Goal: Find specific page/section: Find specific page/section

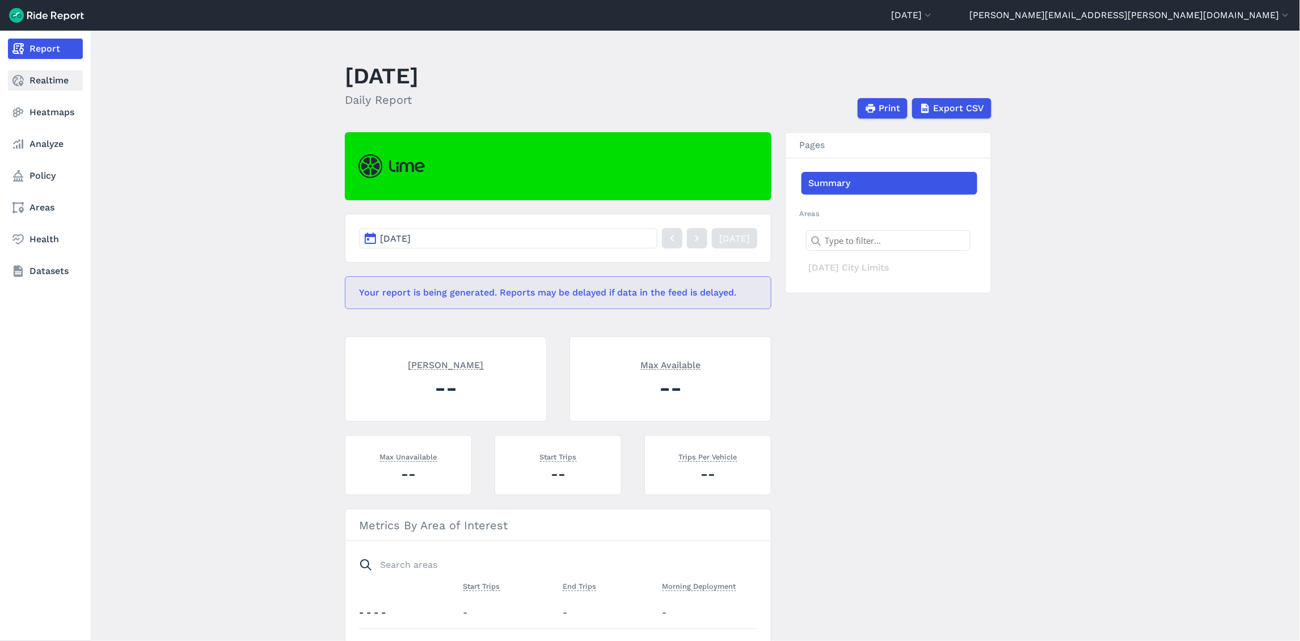
click at [27, 82] on link "Realtime" at bounding box center [45, 80] width 75 height 20
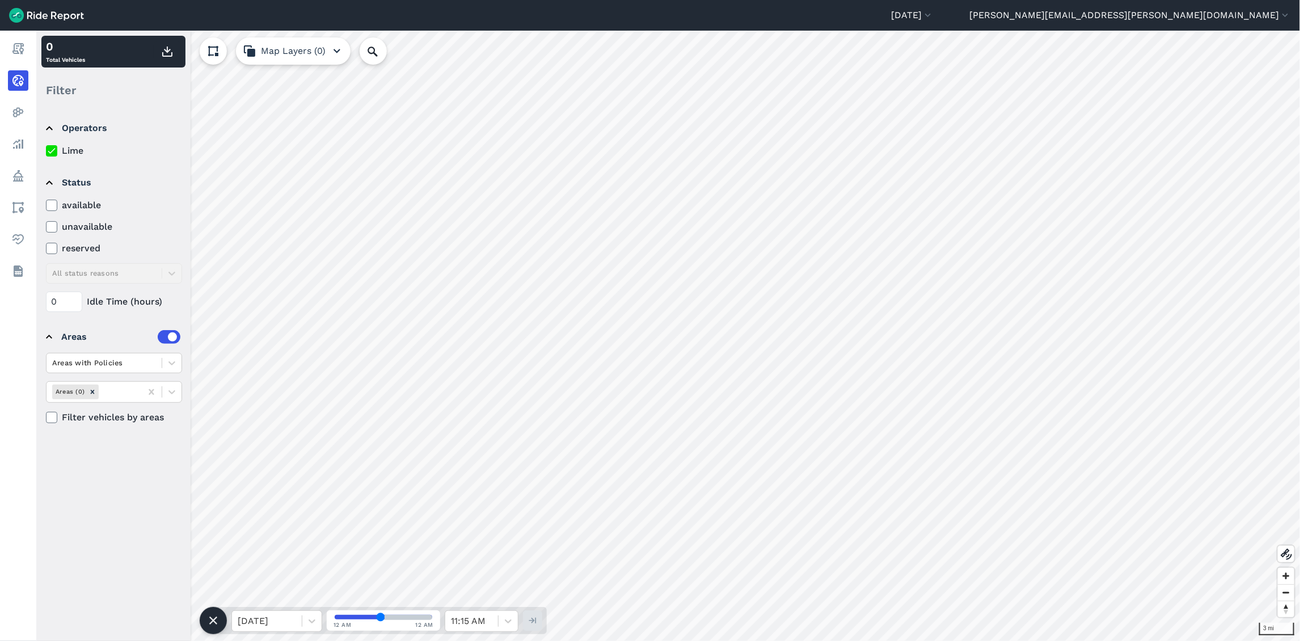
click at [48, 206] on icon at bounding box center [52, 205] width 10 height 11
click at [46, 206] on input "available" at bounding box center [46, 202] width 0 height 7
click at [51, 230] on icon at bounding box center [52, 226] width 10 height 11
click at [46, 227] on input "unavailable" at bounding box center [46, 223] width 0 height 7
click at [52, 249] on use at bounding box center [51, 249] width 7 height 6
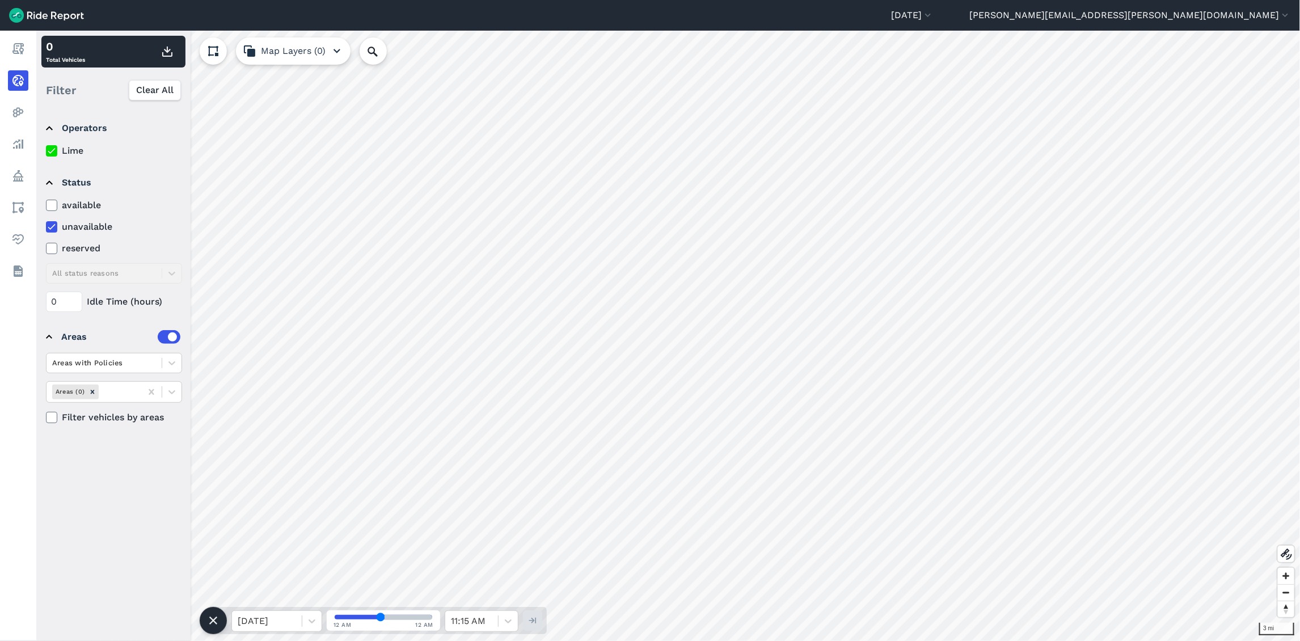
click at [46, 249] on input "reserved" at bounding box center [46, 245] width 0 height 7
